Goal: Information Seeking & Learning: Learn about a topic

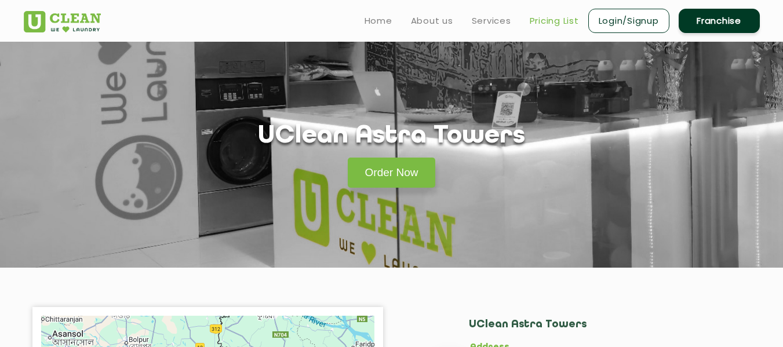
click at [530, 26] on link "Pricing List" at bounding box center [554, 21] width 49 height 14
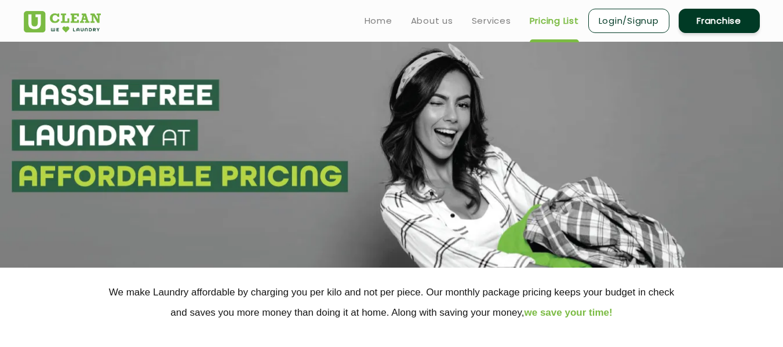
select select "0"
click at [369, 20] on link "Home" at bounding box center [379, 21] width 28 height 14
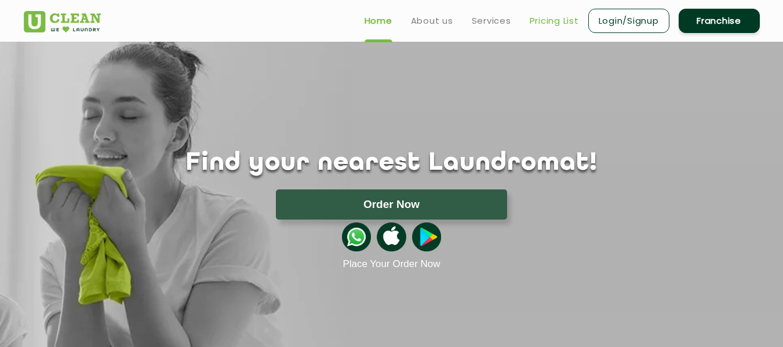
click at [543, 21] on link "Pricing List" at bounding box center [554, 21] width 49 height 14
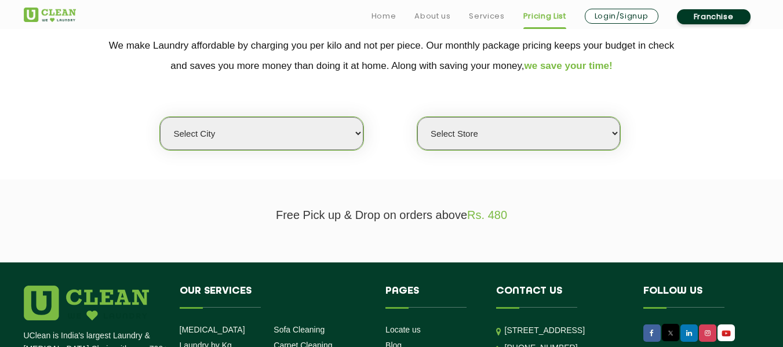
scroll to position [249, 0]
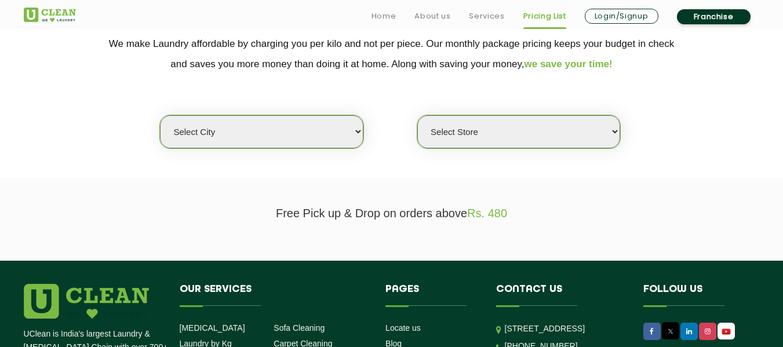
click at [294, 148] on select "Select city" at bounding box center [261, 131] width 203 height 33
click at [483, 148] on div "Select Store" at bounding box center [519, 132] width 204 height 34
click at [328, 131] on select "Select city Aalo Agartala Agra Ahmedabad Akola Aligarh Alwar - UClean Select Am…" at bounding box center [261, 131] width 203 height 33
select select "8"
click at [160, 115] on select "Select city Aalo Agartala Agra Ahmedabad Akola Aligarh Alwar - UClean Select Am…" at bounding box center [261, 131] width 203 height 33
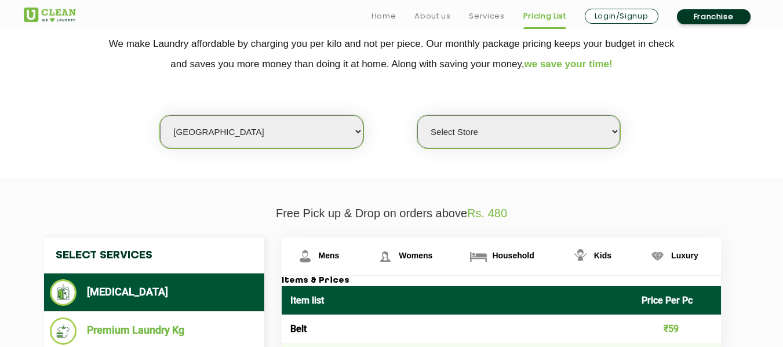
click at [511, 141] on select "Select Store UClean Jadavpur UClean Kamalgazi UClean Astra Towers UClean Bansdr…" at bounding box center [518, 131] width 203 height 33
select select "304"
click at [417, 115] on select "Select Store UClean Jadavpur UClean Kamalgazi UClean Astra Towers UClean Bansdr…" at bounding box center [518, 131] width 203 height 33
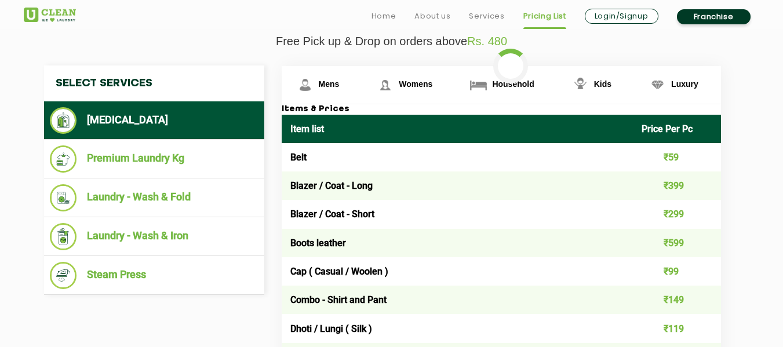
scroll to position [431, 0]
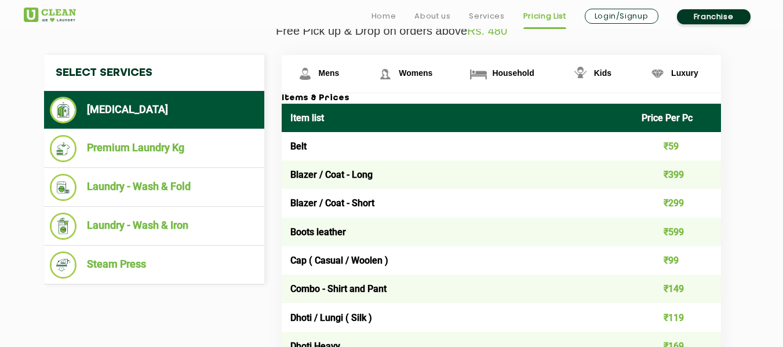
click at [104, 185] on li "Laundry - Wash & Fold" at bounding box center [154, 187] width 209 height 27
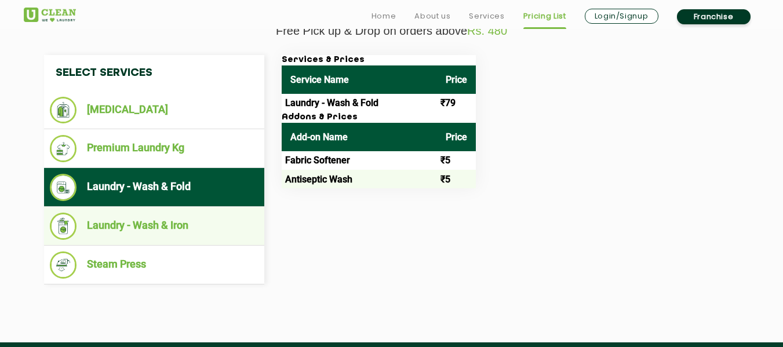
click at [128, 241] on ul "Laundry - Wash & Iron" at bounding box center [154, 226] width 220 height 39
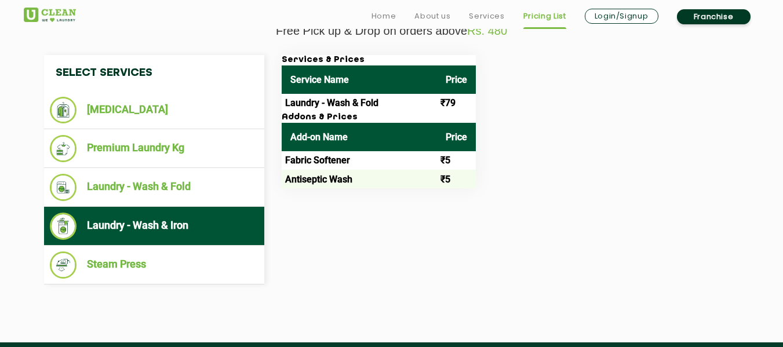
click at [79, 219] on li "Laundry - Wash & Iron" at bounding box center [154, 226] width 209 height 27
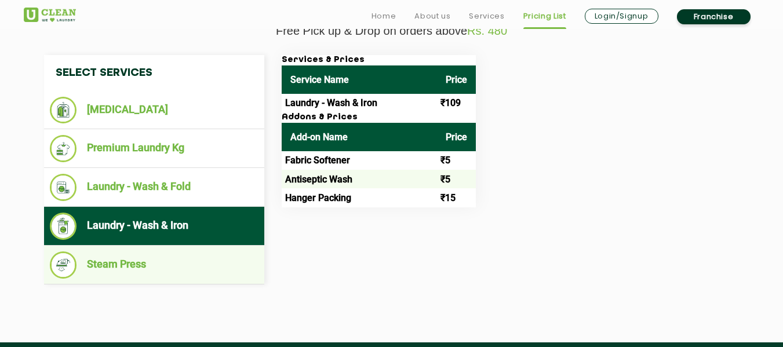
click at [106, 267] on li "Steam Press" at bounding box center [154, 265] width 209 height 27
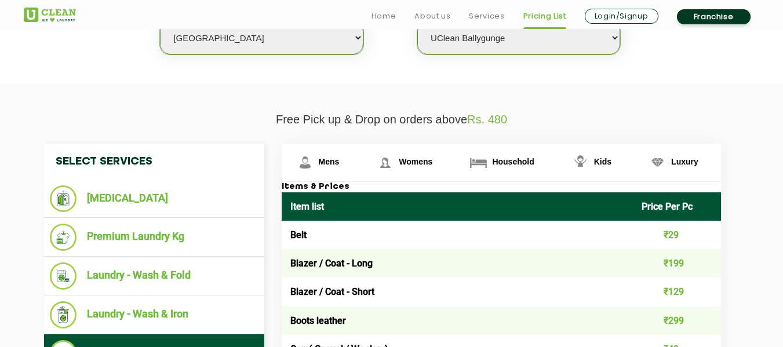
scroll to position [410, 0]
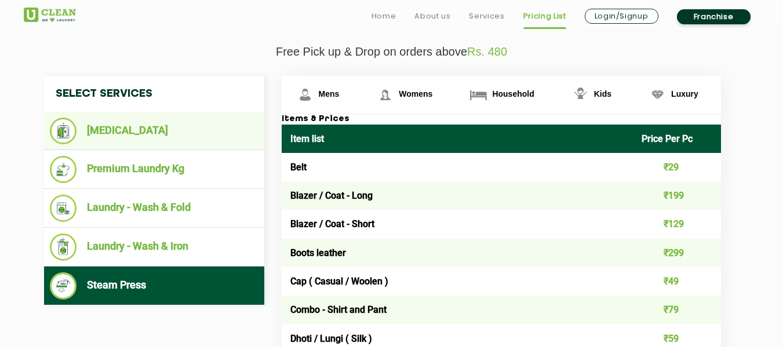
click at [162, 119] on li "[MEDICAL_DATA]" at bounding box center [154, 131] width 209 height 27
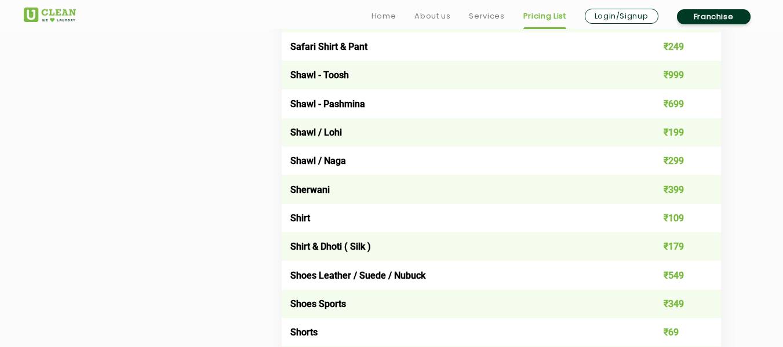
scroll to position [1565, 0]
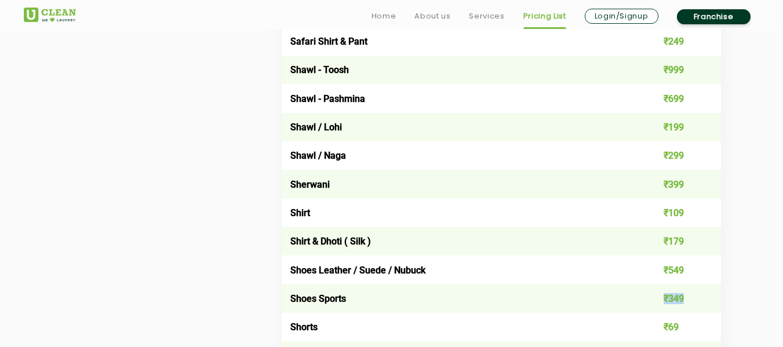
drag, startPoint x: 684, startPoint y: 302, endPoint x: 657, endPoint y: 303, distance: 26.1
click at [657, 303] on td "₹349" at bounding box center [677, 299] width 88 height 28
